Goal: Task Accomplishment & Management: Manage account settings

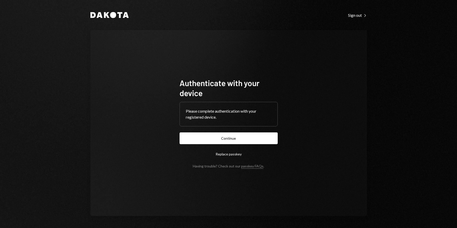
click at [268, 138] on button "Continue" at bounding box center [228, 138] width 98 height 12
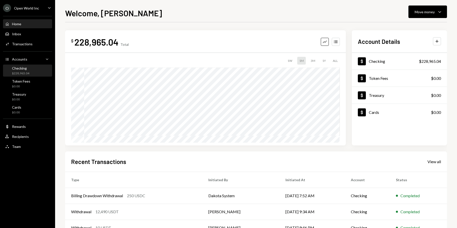
click at [15, 72] on div "$228,965.04" at bounding box center [20, 73] width 17 height 4
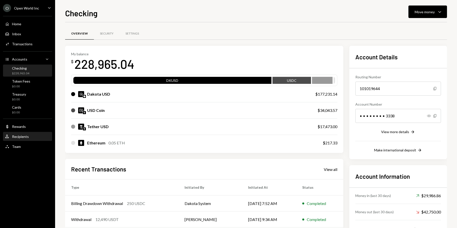
click at [21, 135] on div "Recipients" at bounding box center [20, 136] width 17 height 4
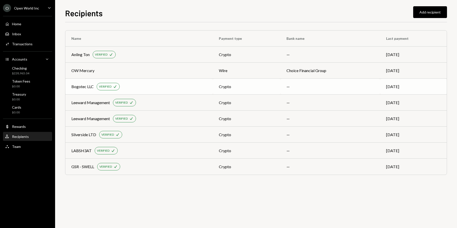
click at [156, 86] on div "Bogotec LLC VERIFIED Check" at bounding box center [138, 87] width 135 height 8
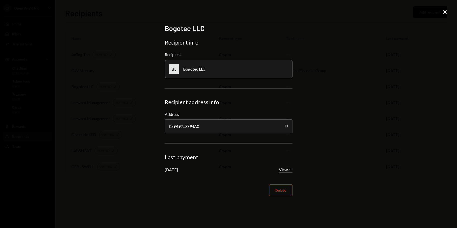
click at [287, 168] on button "View all" at bounding box center [286, 169] width 14 height 5
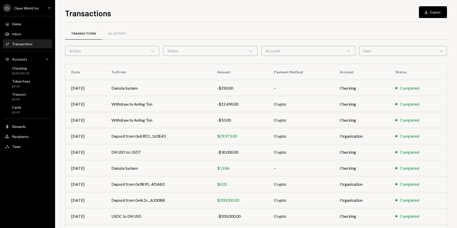
click at [131, 50] on div "Action Chevron Down" at bounding box center [112, 51] width 94 height 10
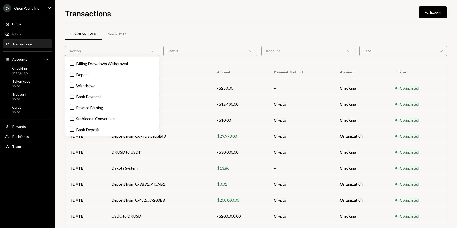
drag, startPoint x: 130, startPoint y: 50, endPoint x: 327, endPoint y: 54, distance: 196.8
click at [131, 50] on div "Action Chevron Down" at bounding box center [112, 51] width 94 height 10
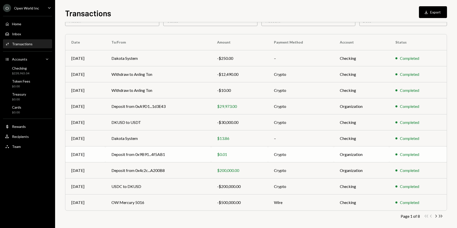
scroll to position [33, 0]
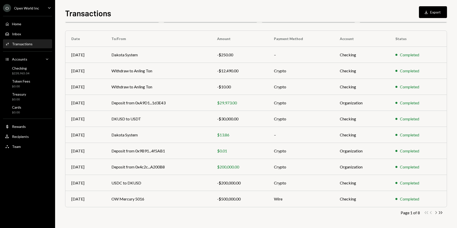
click at [436, 212] on icon "button" at bounding box center [436, 212] width 2 height 3
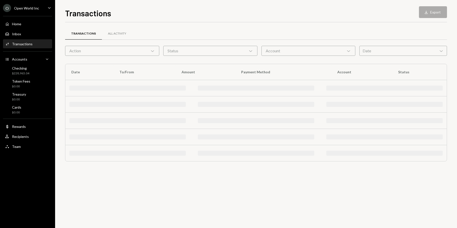
scroll to position [0, 0]
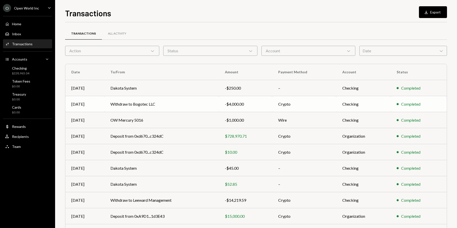
click at [169, 108] on td "Withdraw to Bogotec LLC" at bounding box center [161, 104] width 114 height 16
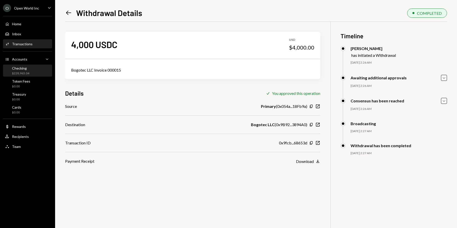
click at [25, 73] on div "$228,965.04" at bounding box center [20, 73] width 17 height 4
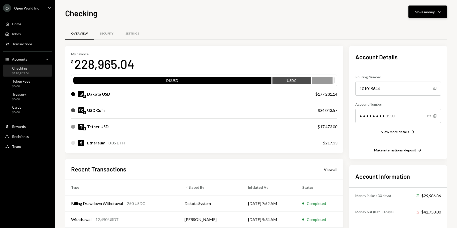
click at [421, 13] on div "Move money" at bounding box center [424, 11] width 20 height 5
click at [420, 24] on div "Send" at bounding box center [423, 26] width 37 height 5
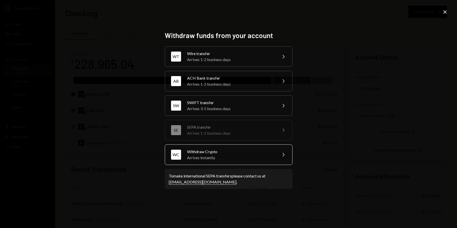
click at [225, 157] on div "Arrives instantly" at bounding box center [230, 158] width 87 height 6
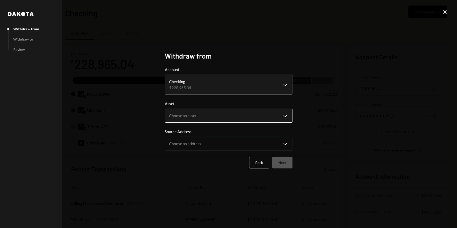
click at [208, 121] on body "O Open World Inc Caret Down Home Home Inbox Inbox Activities Transactions Accou…" at bounding box center [228, 114] width 457 height 228
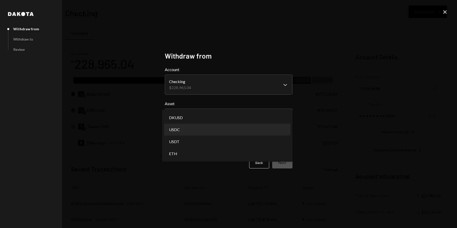
select select "****"
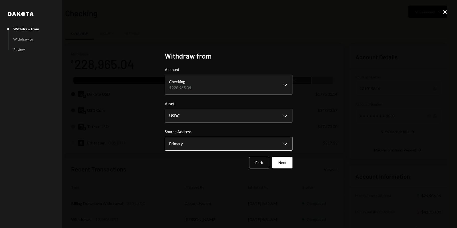
click at [232, 148] on body "O Open World Inc Caret Down Home Home Inbox Inbox Activities Transactions Accou…" at bounding box center [228, 114] width 457 height 228
click at [286, 168] on button "Next" at bounding box center [282, 163] width 20 height 12
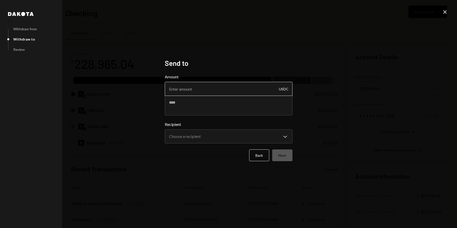
click at [230, 91] on input "Amount" at bounding box center [229, 89] width 128 height 14
type input "5000"
type textarea "**********"
click at [270, 139] on body "O Open World Inc Caret Down Home Home Inbox Inbox Activities Transactions Accou…" at bounding box center [228, 114] width 457 height 228
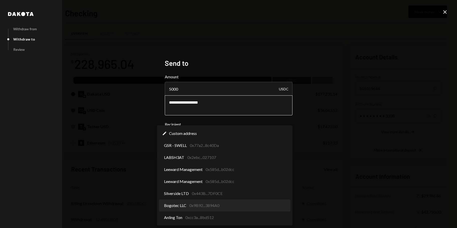
select select "**********"
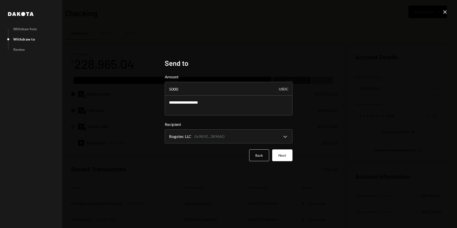
click at [283, 156] on button "Next" at bounding box center [282, 155] width 20 height 12
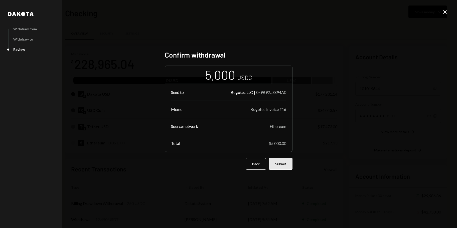
click at [286, 166] on button "Submit" at bounding box center [281, 164] width 24 height 12
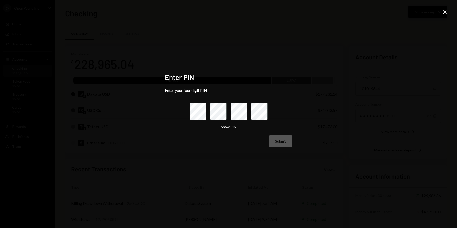
click at [447, 12] on icon "Close" at bounding box center [445, 12] width 6 height 6
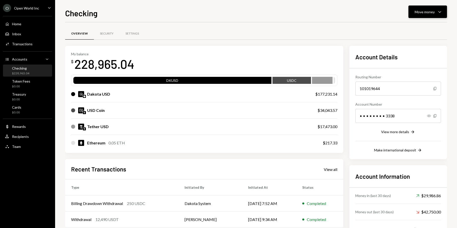
click at [426, 14] on div "Move money" at bounding box center [424, 11] width 20 height 5
click at [412, 26] on div "Send" at bounding box center [423, 26] width 37 height 5
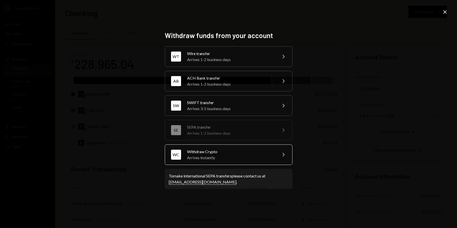
click at [213, 152] on div "Withdraw Crypto" at bounding box center [230, 152] width 87 height 6
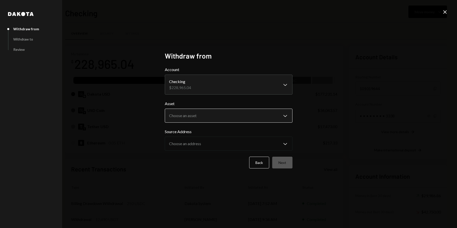
click at [210, 116] on body "O Open World Inc Caret Down Home Home Inbox Inbox Activities Transactions Accou…" at bounding box center [228, 114] width 457 height 228
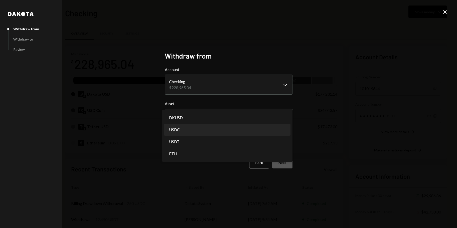
select select "****"
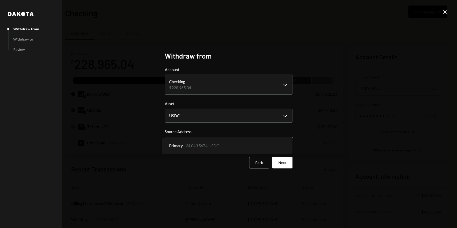
click at [244, 142] on body "O Open World Inc Caret Down Home Home Inbox Inbox Activities Transactions Accou…" at bounding box center [228, 114] width 457 height 228
click at [277, 160] on button "Next" at bounding box center [282, 163] width 20 height 12
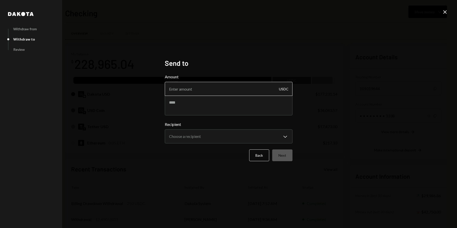
click at [240, 92] on input "Amount" at bounding box center [229, 89] width 128 height 14
type input "5000"
type textarea "**********"
click at [254, 136] on body "O Open World Inc Caret Down Home Home Inbox Inbox Activities Transactions Accou…" at bounding box center [228, 114] width 457 height 228
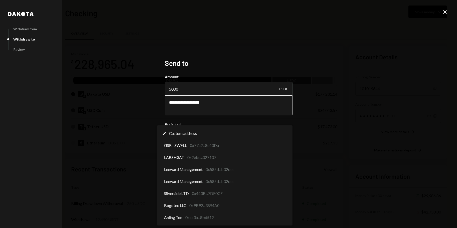
select select "**********"
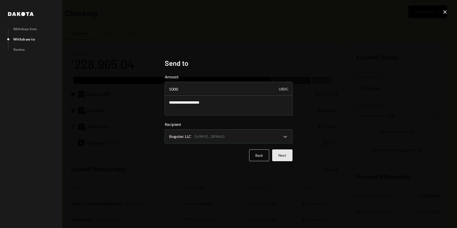
click at [285, 155] on button "Next" at bounding box center [282, 155] width 20 height 12
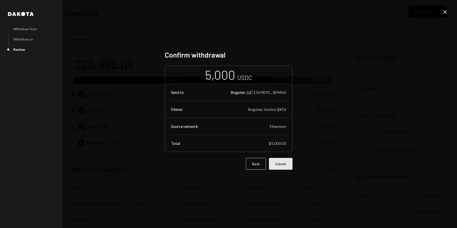
click at [288, 165] on button "Submit" at bounding box center [281, 164] width 24 height 12
